Goal: Information Seeking & Learning: Learn about a topic

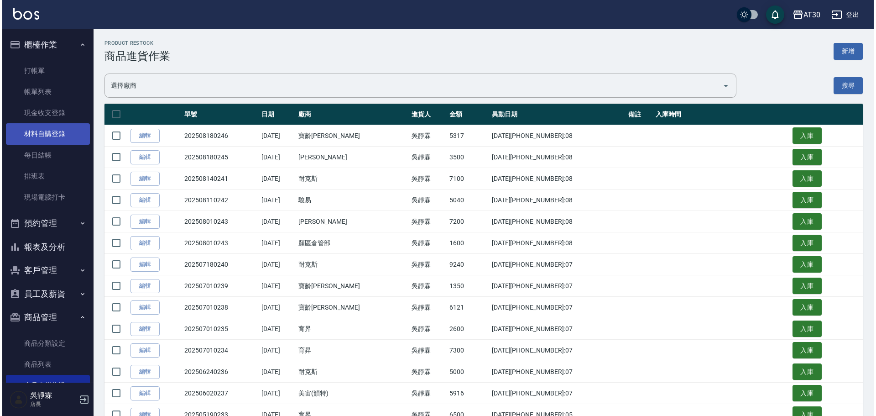
scroll to position [94, 0]
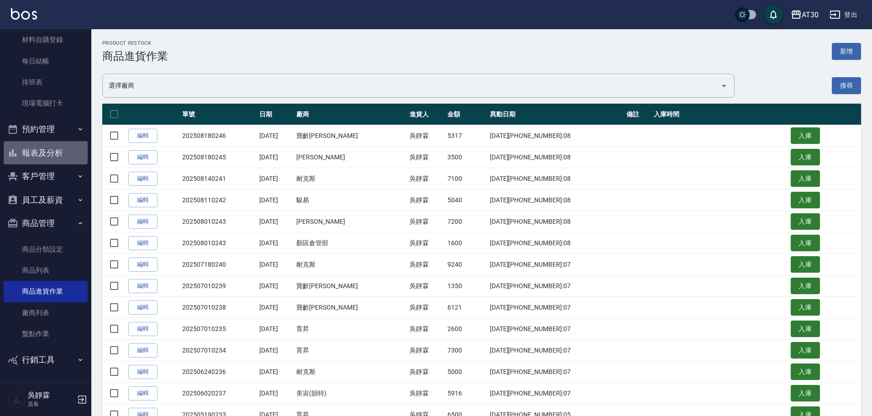
click at [65, 152] on button "報表及分析" at bounding box center [46, 153] width 84 height 24
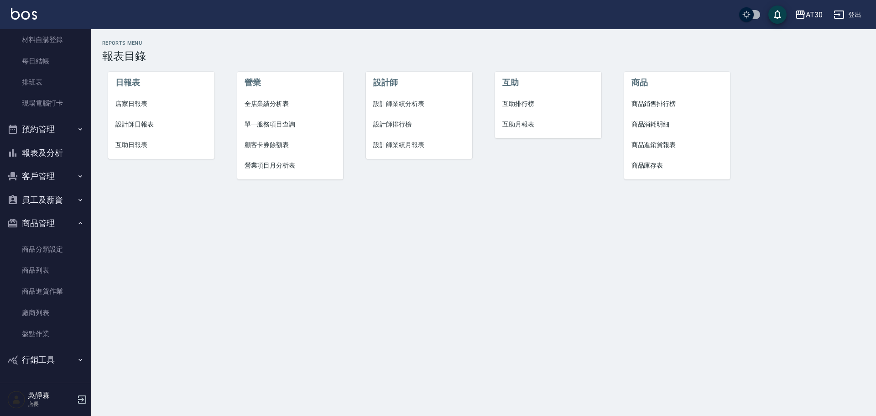
click at [398, 115] on li "設計師排行榜" at bounding box center [419, 124] width 106 height 21
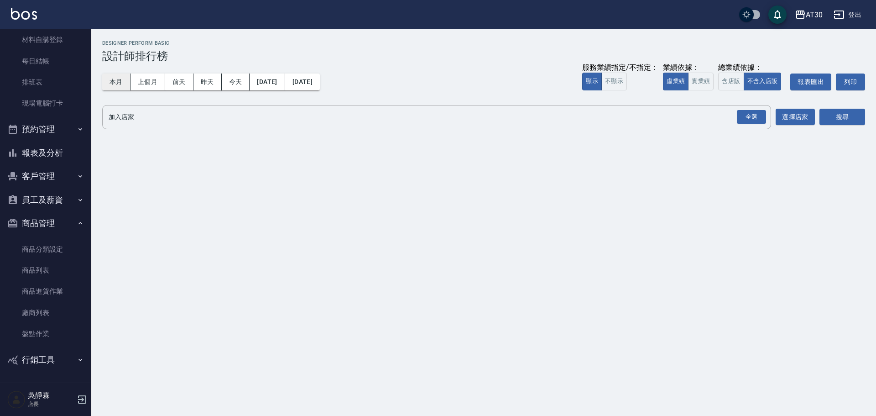
click at [129, 82] on button "本月" at bounding box center [116, 81] width 28 height 17
click at [755, 120] on div "全選" at bounding box center [751, 117] width 29 height 14
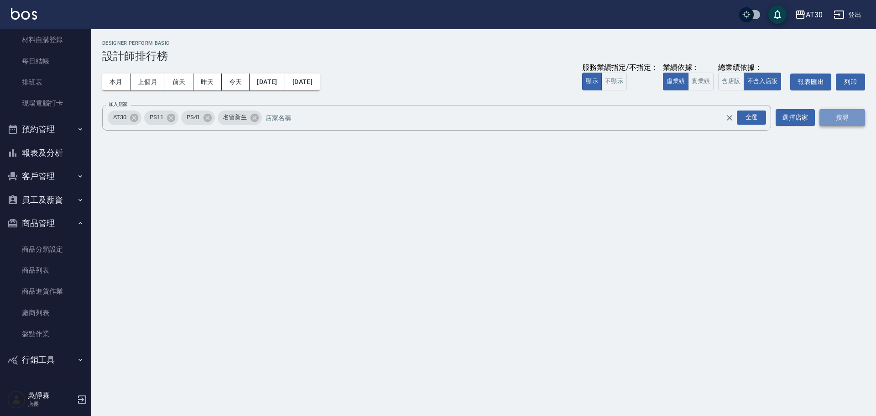
click at [840, 116] on button "搜尋" at bounding box center [843, 117] width 46 height 17
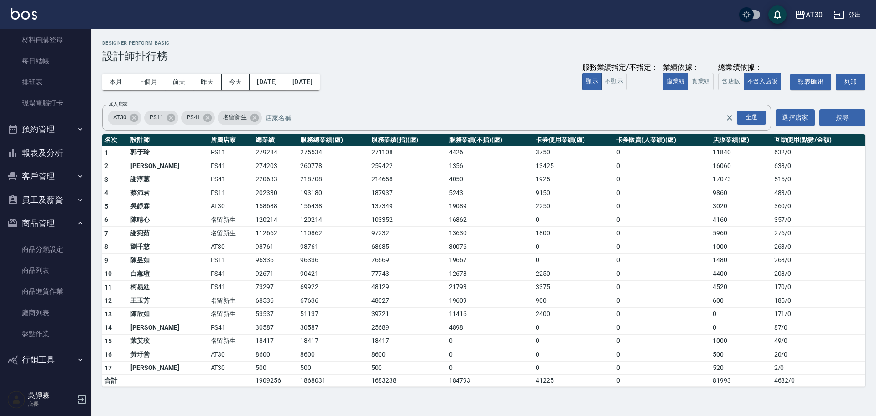
click at [253, 209] on td "158688" at bounding box center [275, 206] width 45 height 14
drag, startPoint x: 213, startPoint y: 207, endPoint x: 260, endPoint y: 206, distance: 47.0
click at [260, 206] on tr "5 吳靜霖 AT30 158688 156438 137349 19089 2250 0 3020 360 / 0" at bounding box center [483, 206] width 763 height 14
click at [253, 237] on td "112662" at bounding box center [275, 233] width 45 height 14
click at [204, 78] on button "昨天" at bounding box center [208, 81] width 28 height 17
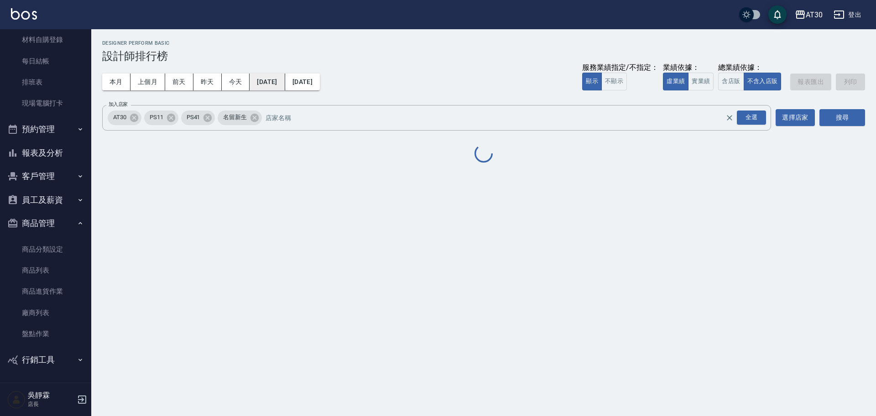
click at [281, 82] on button "[DATE]" at bounding box center [267, 81] width 35 height 17
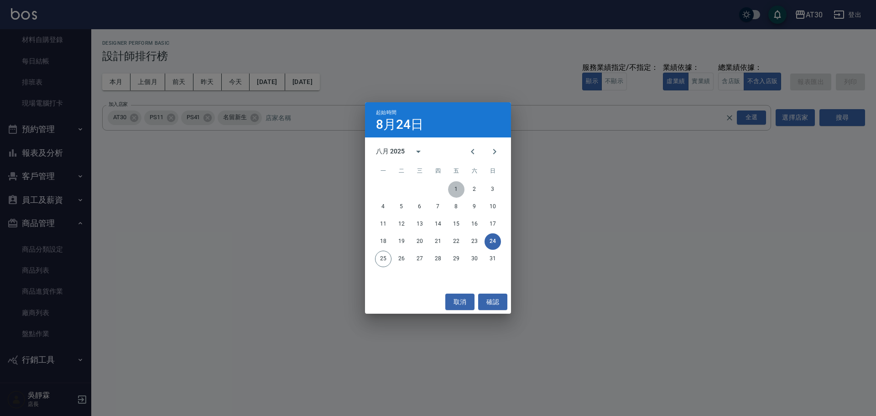
click at [456, 188] on button "1" at bounding box center [456, 189] width 16 height 16
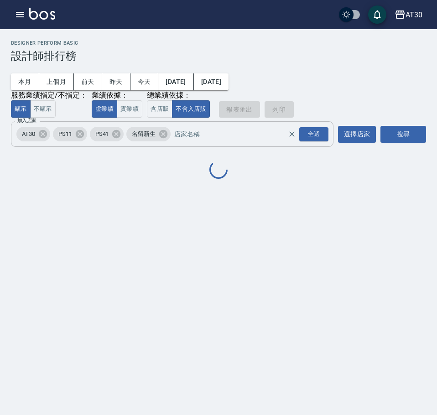
click at [109, 136] on span "PS41" at bounding box center [102, 134] width 25 height 9
click at [119, 135] on icon at bounding box center [116, 134] width 10 height 10
click at [84, 137] on icon at bounding box center [80, 134] width 10 height 10
drag, startPoint x: 409, startPoint y: 130, endPoint x: 397, endPoint y: 131, distance: 11.9
click at [408, 131] on button "搜尋" at bounding box center [404, 134] width 46 height 17
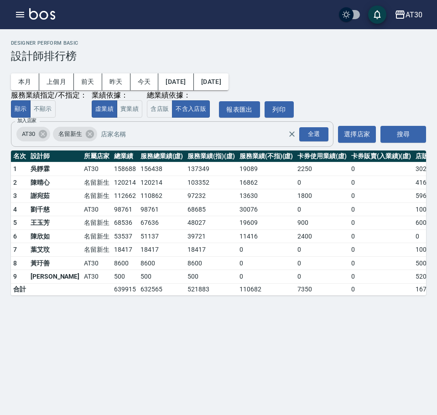
click at [92, 136] on icon at bounding box center [89, 134] width 8 height 8
click at [418, 143] on button "搜尋" at bounding box center [404, 134] width 46 height 17
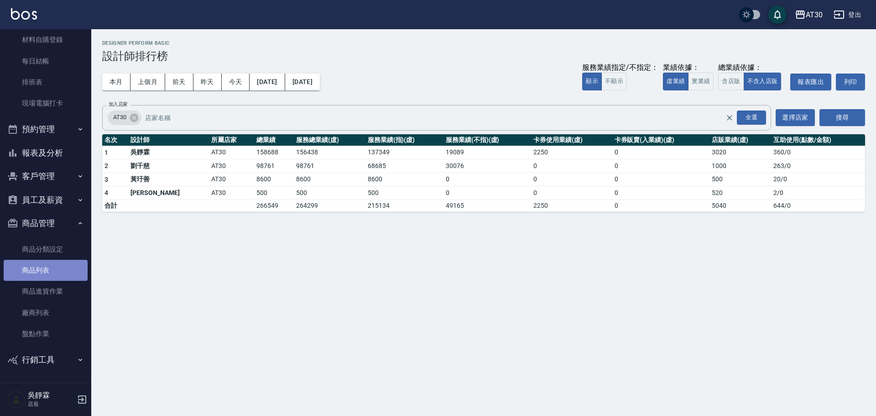
click at [59, 273] on link "商品列表" at bounding box center [46, 270] width 84 height 21
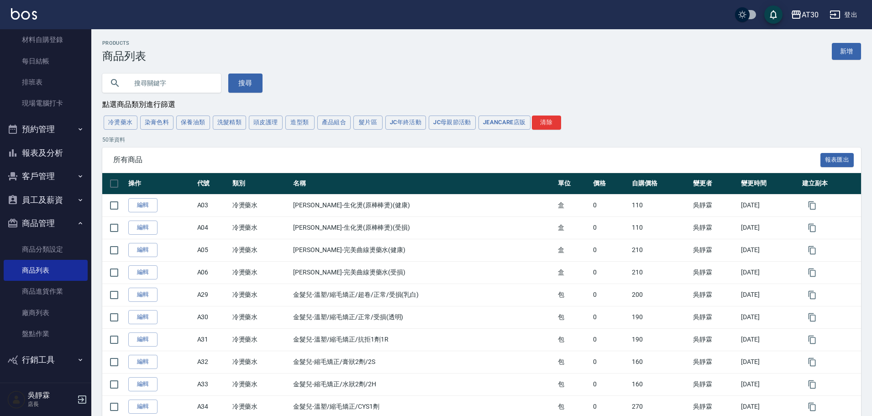
click at [59, 153] on button "報表及分析" at bounding box center [46, 153] width 84 height 24
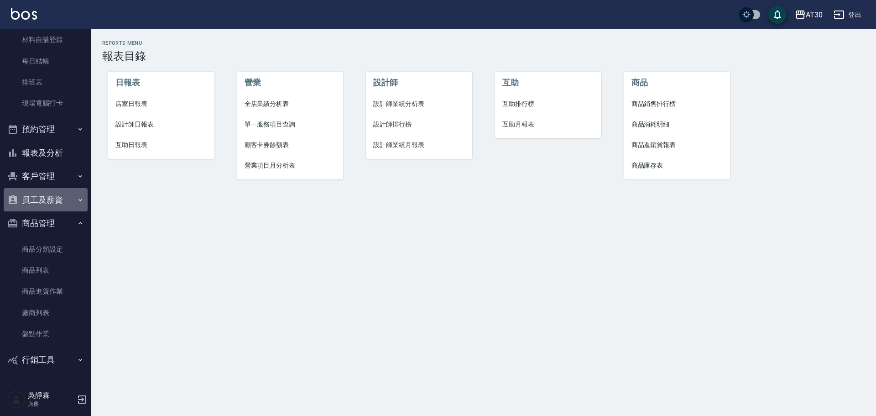
click at [51, 202] on button "員工及薪資" at bounding box center [46, 200] width 84 height 24
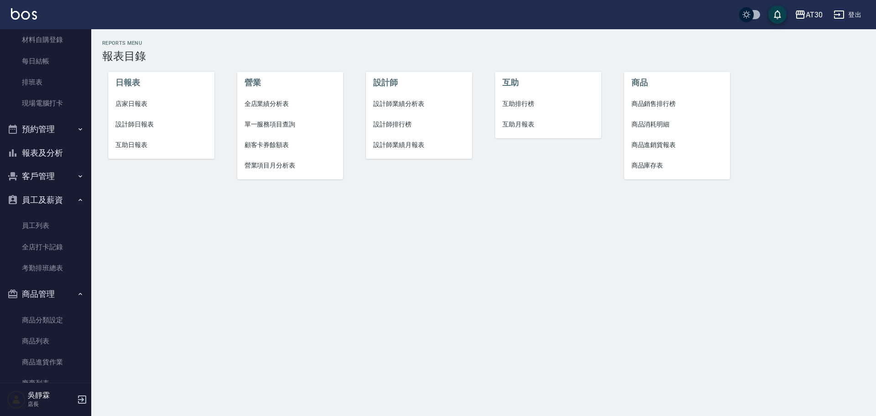
click at [58, 149] on button "報表及分析" at bounding box center [46, 153] width 84 height 24
click at [59, 157] on button "報表及分析" at bounding box center [46, 153] width 84 height 24
click at [68, 175] on button "客戶管理" at bounding box center [46, 176] width 84 height 24
click at [70, 207] on link "客戶列表" at bounding box center [46, 202] width 84 height 21
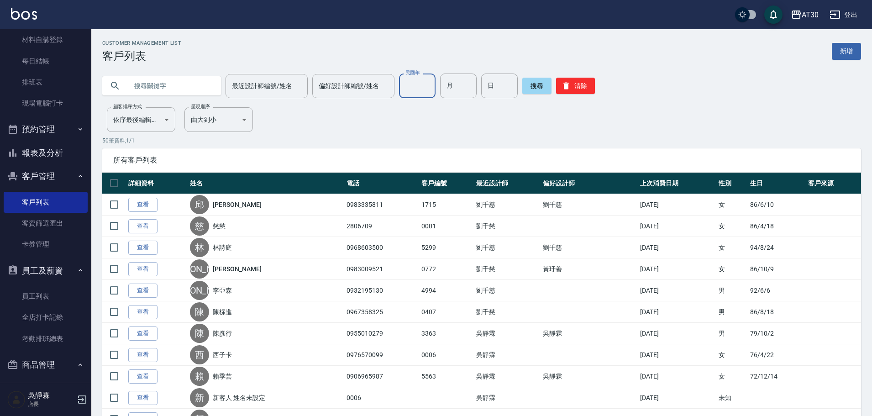
drag, startPoint x: 403, startPoint y: 87, endPoint x: 398, endPoint y: 84, distance: 6.1
click at [403, 87] on input "民國年" at bounding box center [417, 85] width 37 height 25
type input "94"
type input "04"
type input "14"
